Goal: Task Accomplishment & Management: Use online tool/utility

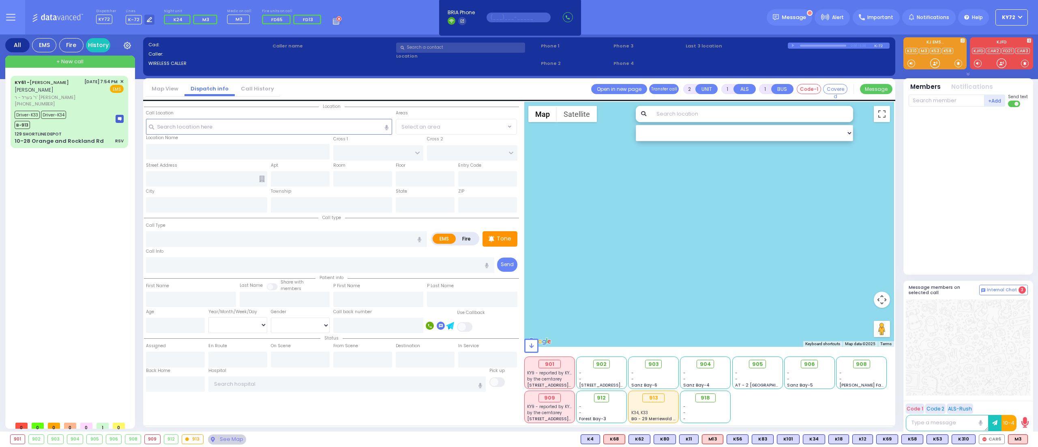
select select
type input "KY72"
click at [147, 19] on icon at bounding box center [149, 19] width 5 height 5
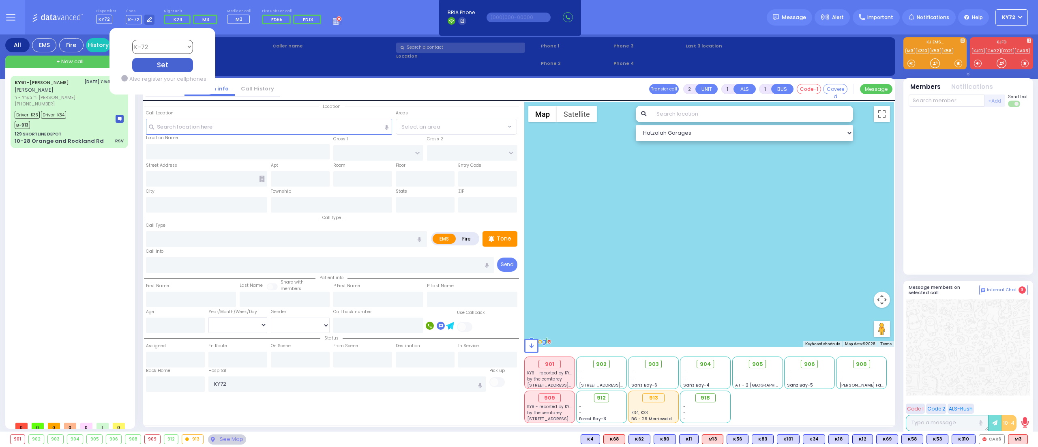
click at [179, 45] on select "Bay K-14 K-16 K-18 K-40 K-6 K-61 K-63 K-67 K-72 Medic 7 K-68 K-48 D-801 D-802 D…" at bounding box center [162, 47] width 61 height 14
select select "4"
click at [132, 40] on select "Bay K-14 K-16 K-18 K-40 K-6 K-61 K-63 K-67 K-72 Medic 7 K-68 K-48 D-801 D-802 D…" at bounding box center [162, 47] width 61 height 14
click at [172, 69] on div "Set" at bounding box center [162, 65] width 61 height 14
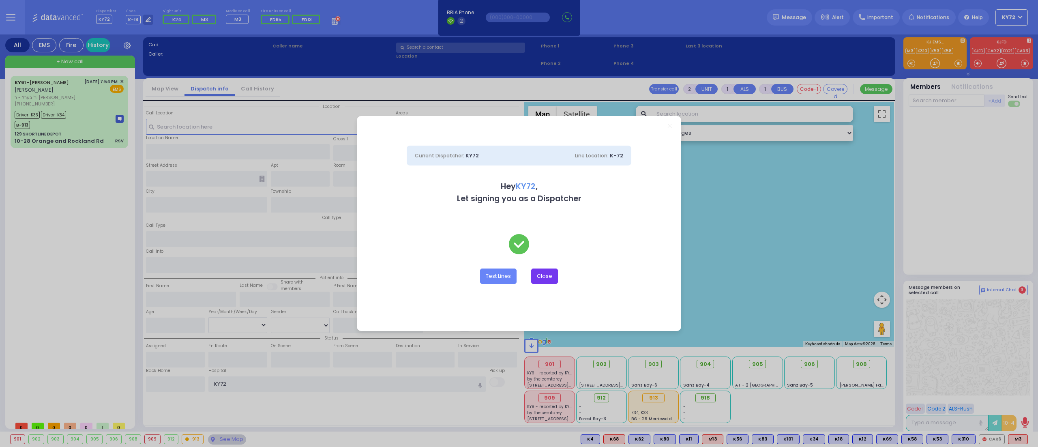
click at [547, 276] on button "Close" at bounding box center [544, 275] width 27 height 15
